Goal: Transaction & Acquisition: Download file/media

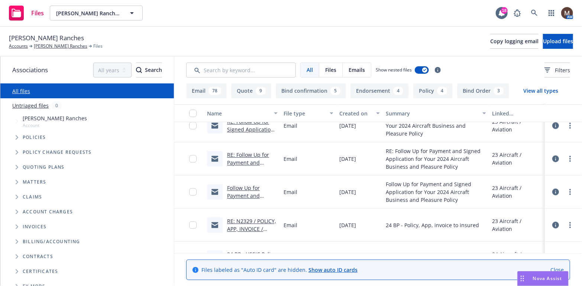
scroll to position [967, 0]
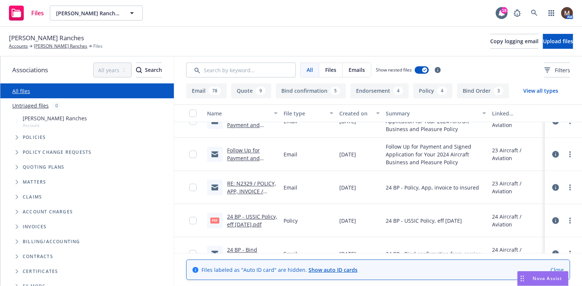
click at [262, 180] on link "RE: N2329 / POLICY, APP, INVOICE / [PERSON_NAME] Ranches" at bounding box center [251, 195] width 49 height 30
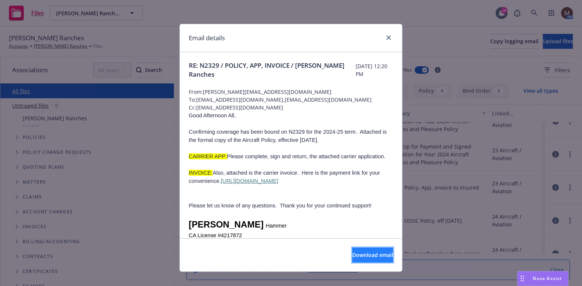
click at [358, 251] on span "Download email" at bounding box center [373, 254] width 41 height 7
drag, startPoint x: 385, startPoint y: 33, endPoint x: 406, endPoint y: 50, distance: 27.0
click at [385, 33] on link "close" at bounding box center [389, 37] width 9 height 9
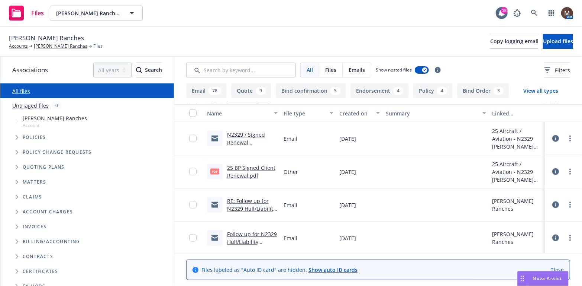
scroll to position [483, 0]
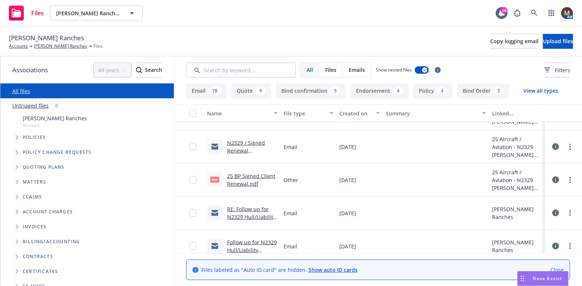
click at [250, 174] on link "25 BP Signed Client Renewal.pdf" at bounding box center [251, 179] width 48 height 15
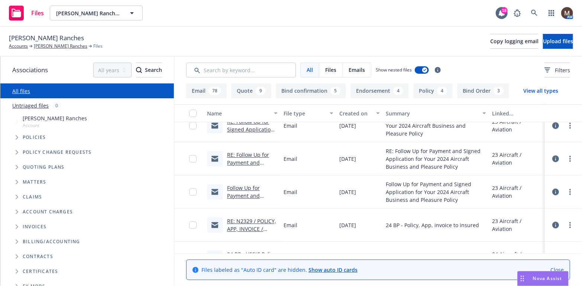
scroll to position [967, 0]
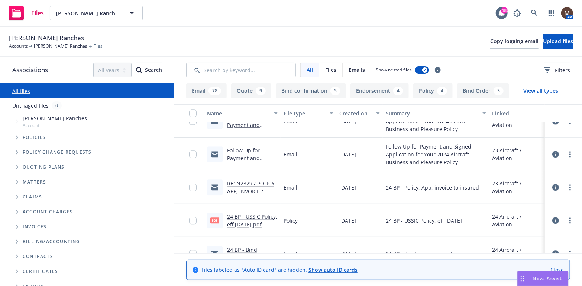
click at [261, 183] on link "RE: N2329 / POLICY, APP, INVOICE / [PERSON_NAME] Ranches" at bounding box center [251, 195] width 49 height 30
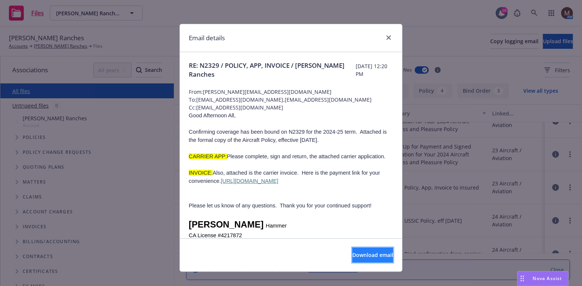
click at [368, 251] on span "Download email" at bounding box center [373, 254] width 41 height 7
click at [387, 34] on link "close" at bounding box center [389, 37] width 9 height 9
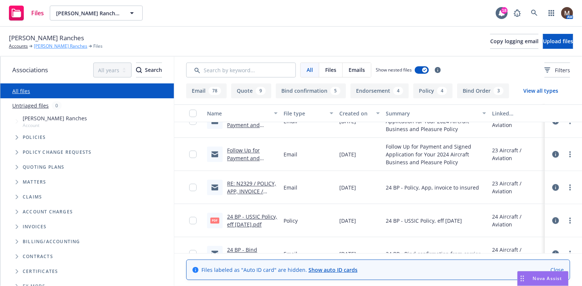
click at [52, 45] on link "[PERSON_NAME] Ranches" at bounding box center [61, 46] width 54 height 7
